Goal: Information Seeking & Learning: Learn about a topic

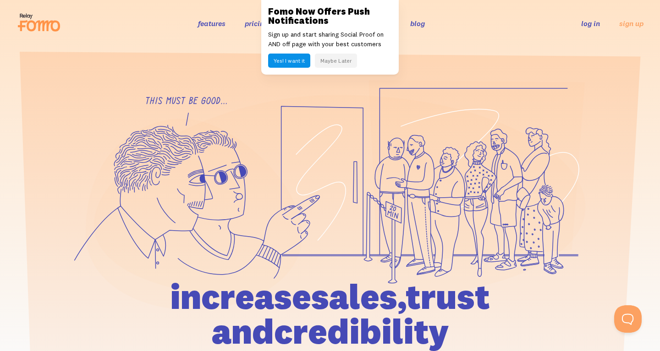
click at [336, 60] on button "Maybe Later" at bounding box center [336, 61] width 42 height 14
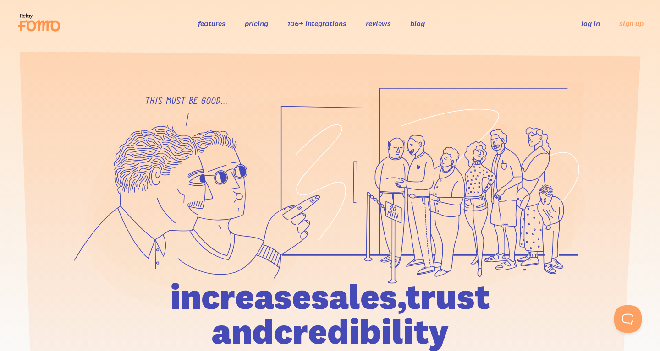
click at [257, 24] on link "pricing" at bounding box center [256, 23] width 23 height 9
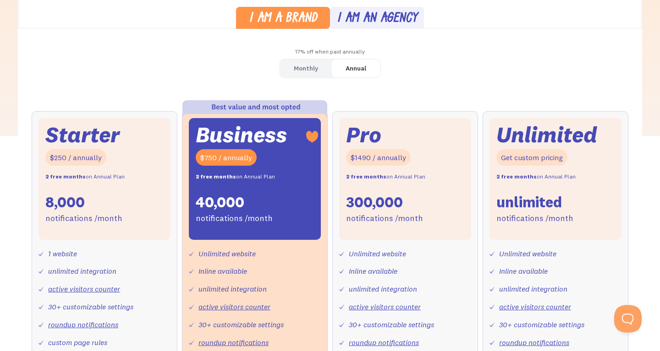
scroll to position [280, 0]
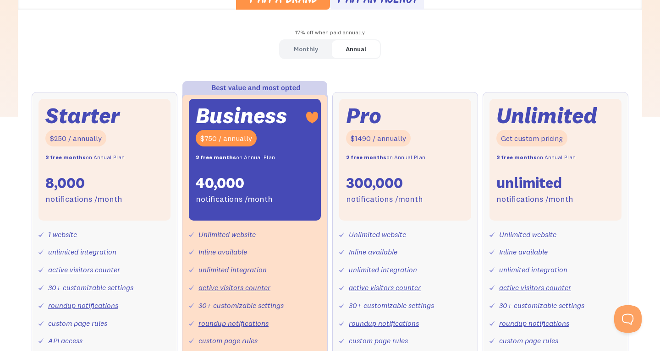
click at [311, 45] on div "Monthly" at bounding box center [306, 49] width 24 height 13
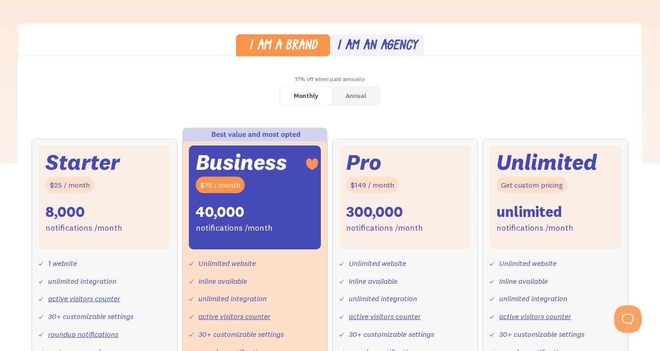
scroll to position [0, 0]
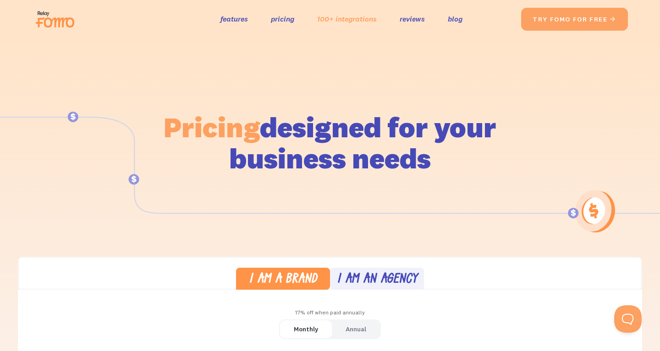
click at [351, 25] on link "100+ integrations" at bounding box center [347, 18] width 60 height 13
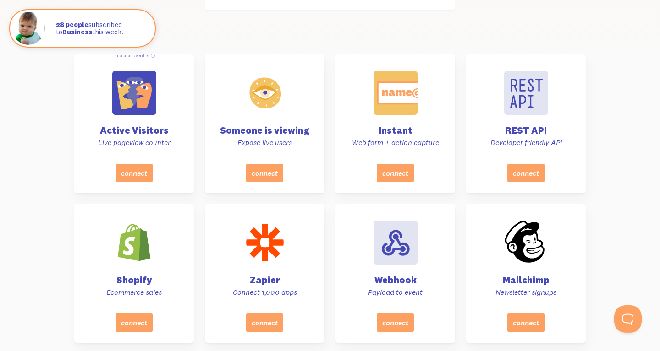
scroll to position [467, 0]
